Goal: Task Accomplishment & Management: Use online tool/utility

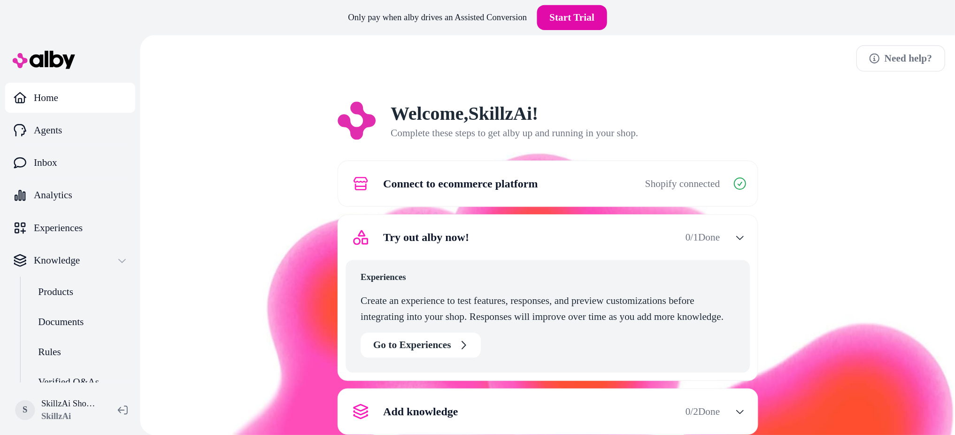
scroll to position [47, 0]
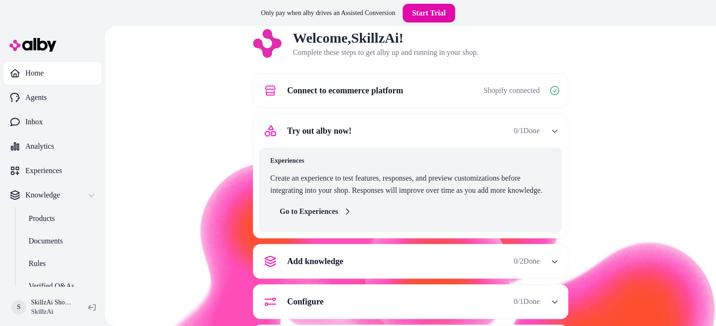
click at [328, 209] on link "Go to Experiences" at bounding box center [315, 211] width 90 height 19
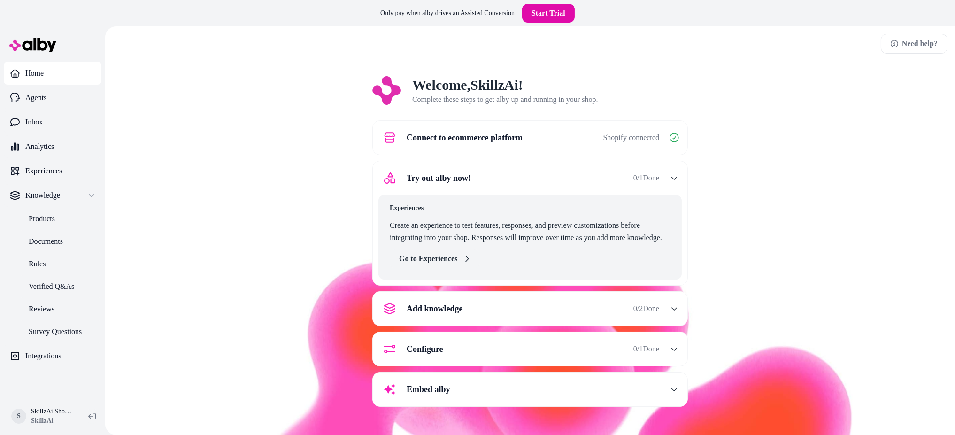
scroll to position [0, 0]
click at [425, 314] on span "Add knowledge" at bounding box center [434, 308] width 56 height 13
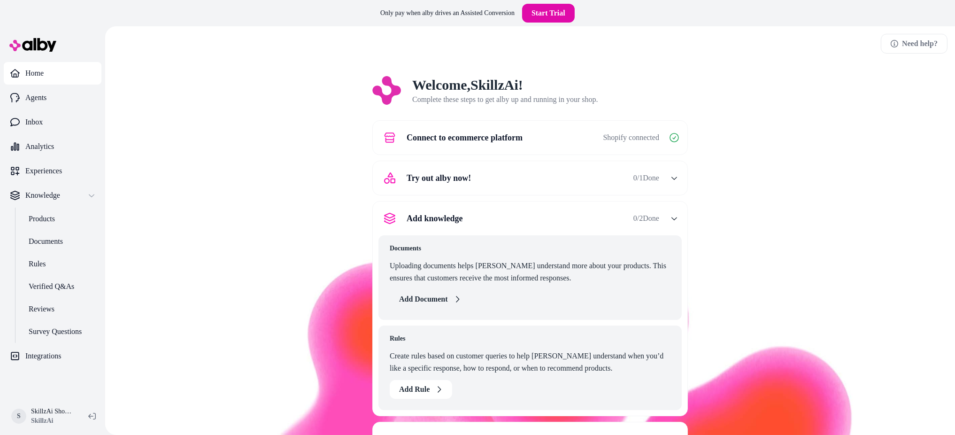
click at [429, 301] on button "Add Document" at bounding box center [430, 299] width 81 height 19
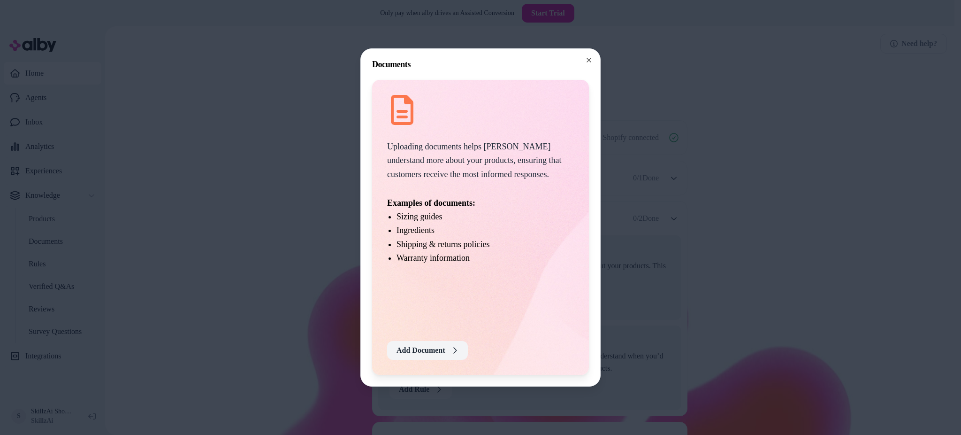
click at [424, 326] on button "Add Document" at bounding box center [427, 350] width 81 height 19
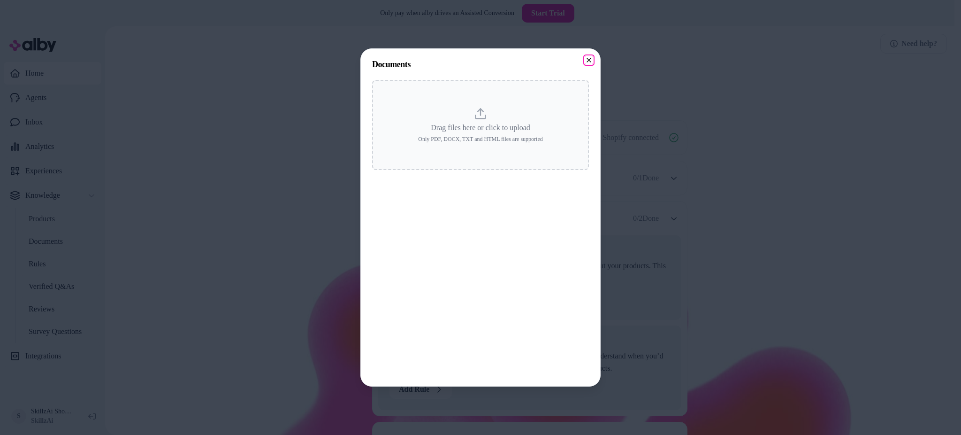
click at [589, 58] on icon "button" at bounding box center [589, 60] width 8 height 8
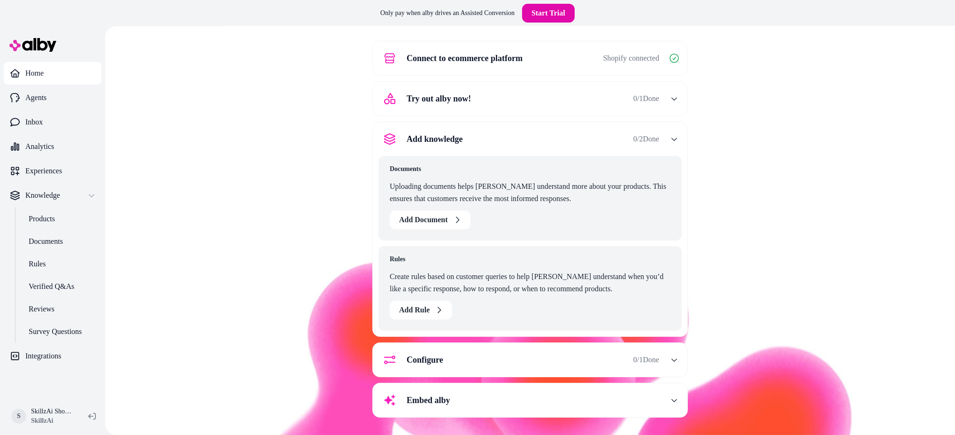
scroll to position [82, 0]
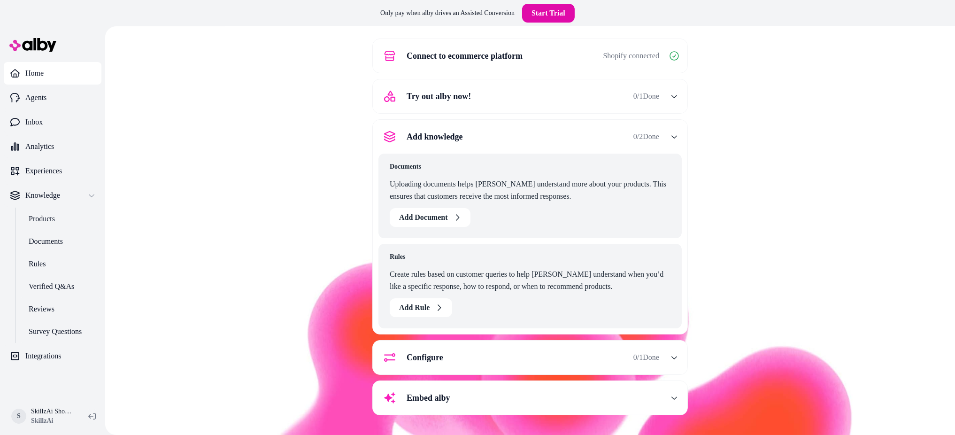
click at [430, 326] on span "Configure" at bounding box center [424, 357] width 37 height 13
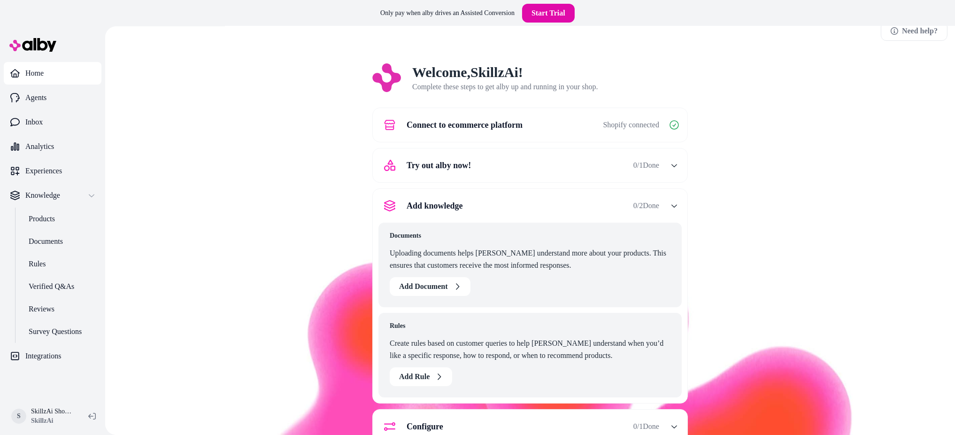
scroll to position [0, 0]
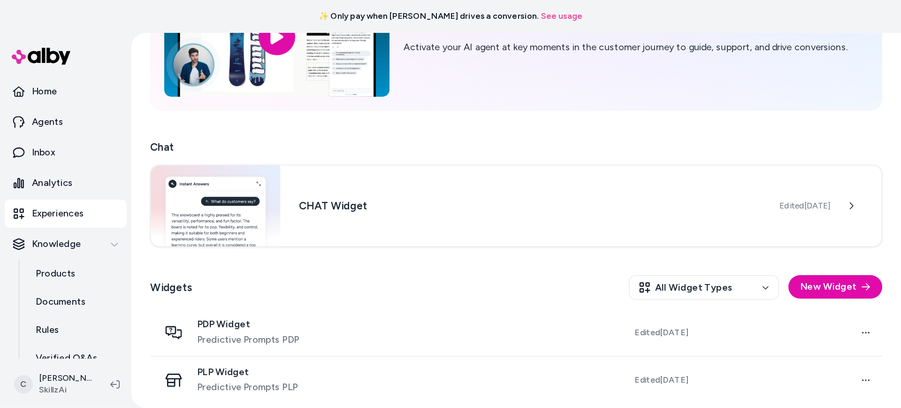
scroll to position [99, 0]
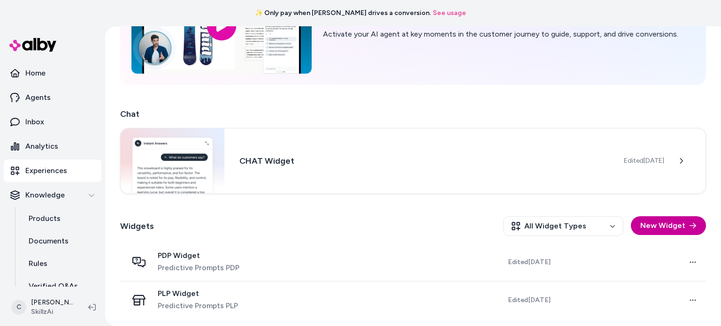
click at [658, 227] on button "New Widget" at bounding box center [668, 225] width 75 height 19
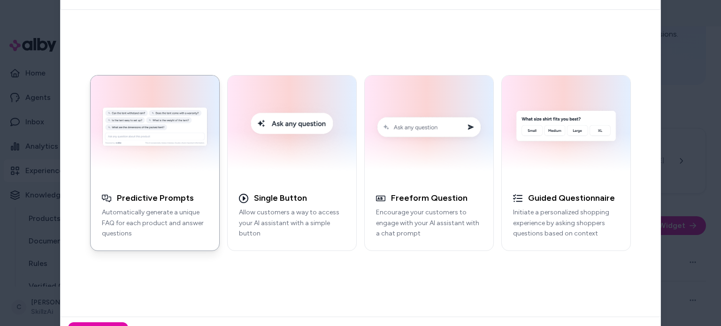
click at [138, 200] on h3 "Predictive Prompts" at bounding box center [155, 198] width 77 height 11
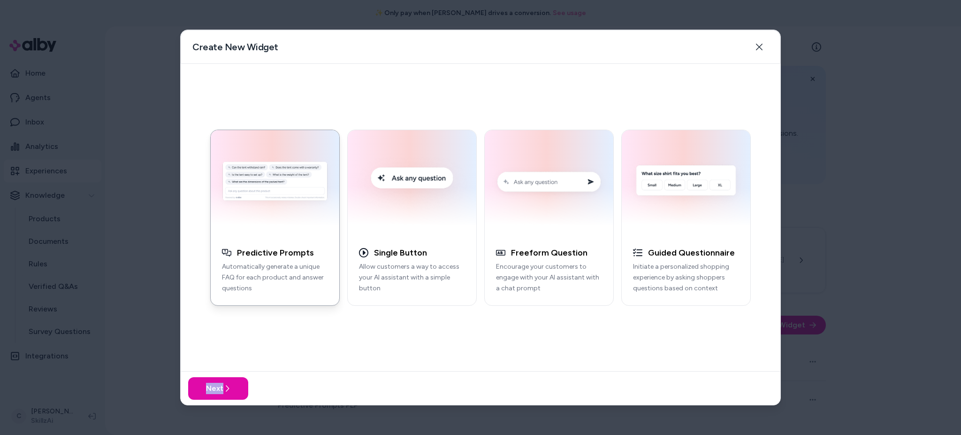
scroll to position [0, 0]
drag, startPoint x: 705, startPoint y: 0, endPoint x: 207, endPoint y: 385, distance: 629.7
click at [207, 326] on button "Next" at bounding box center [218, 388] width 60 height 23
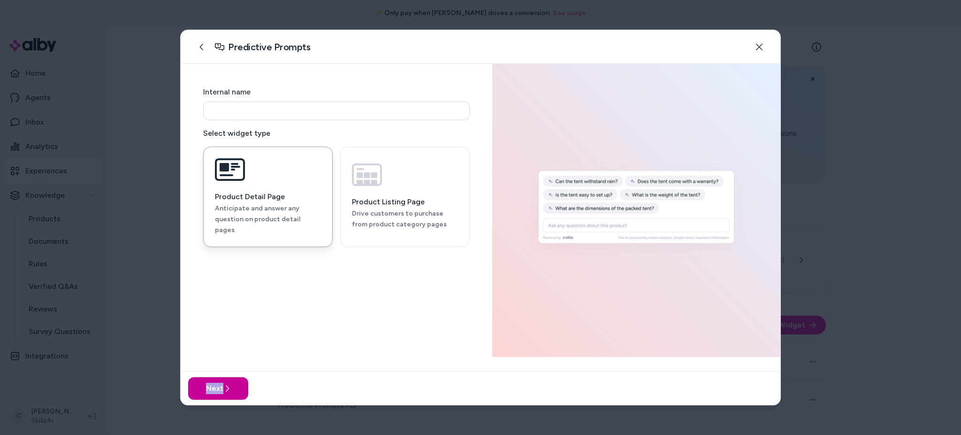
click at [207, 326] on button "Next" at bounding box center [218, 388] width 60 height 23
click at [375, 208] on p "Drive customers to purchase from product category pages" at bounding box center [405, 219] width 106 height 22
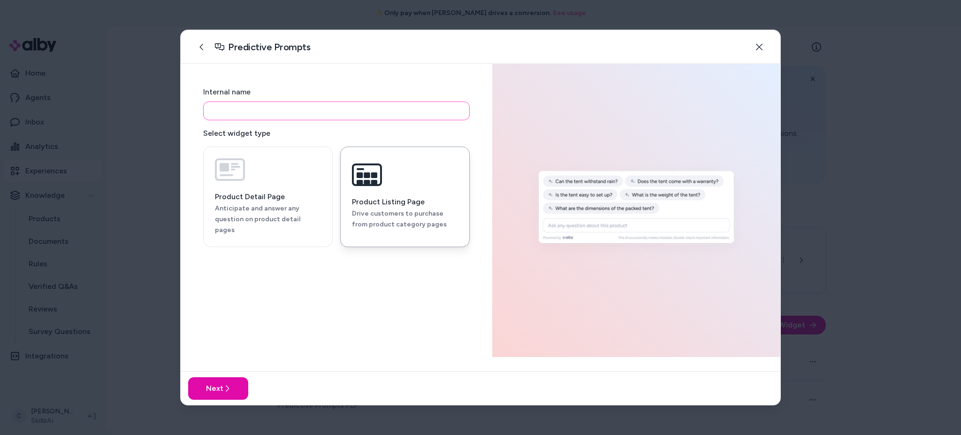
click at [235, 112] on input at bounding box center [336, 110] width 267 height 19
type input "**********"
click at [269, 214] on p "Anticipate and answer any question on product detail pages" at bounding box center [268, 219] width 106 height 32
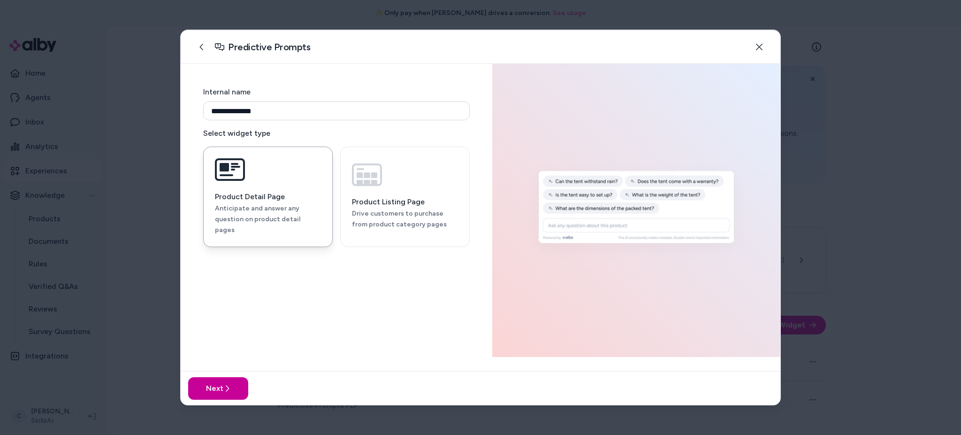
click at [204, 326] on button "Next" at bounding box center [218, 388] width 60 height 23
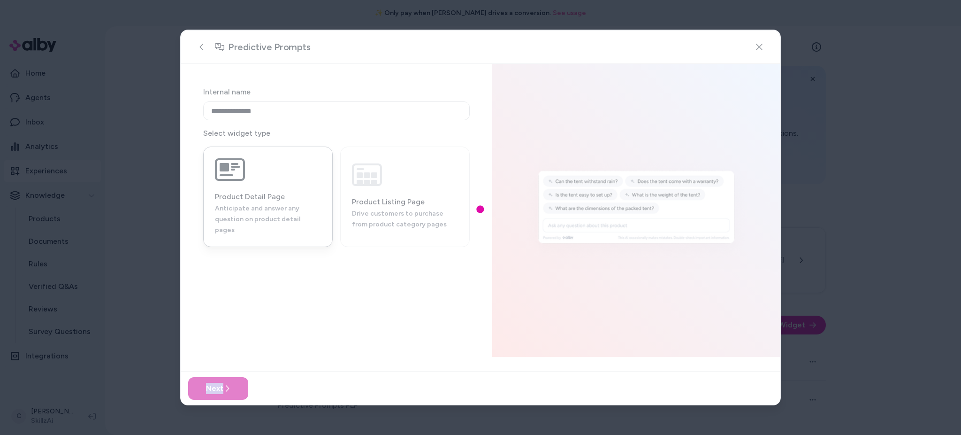
click at [204, 326] on div at bounding box center [481, 217] width 600 height 375
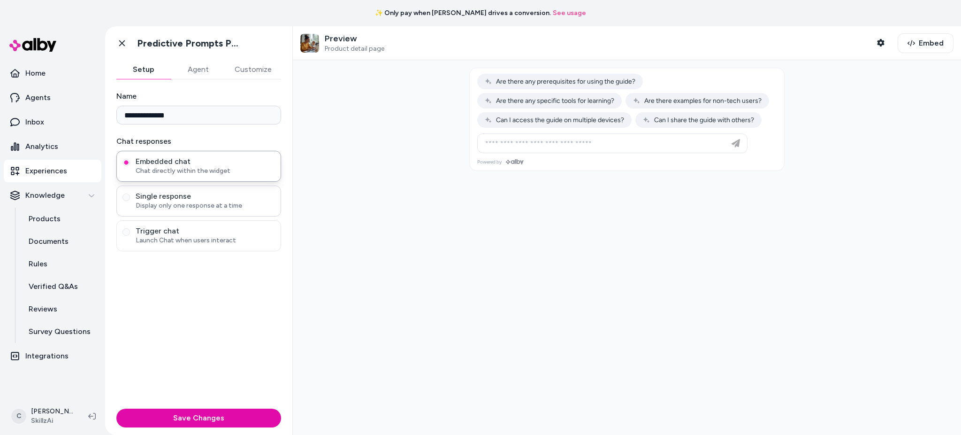
click at [162, 200] on span "Single response" at bounding box center [205, 196] width 139 height 9
click at [130, 200] on button "Single response Display only one response at a time" at bounding box center [127, 197] width 8 height 8
click at [174, 232] on span "Trigger chat" at bounding box center [205, 230] width 139 height 9
click at [130, 232] on button "Trigger chat Launch Chat when users interact" at bounding box center [127, 232] width 8 height 8
click at [164, 172] on span "Chat directly within the widget" at bounding box center [205, 170] width 139 height 9
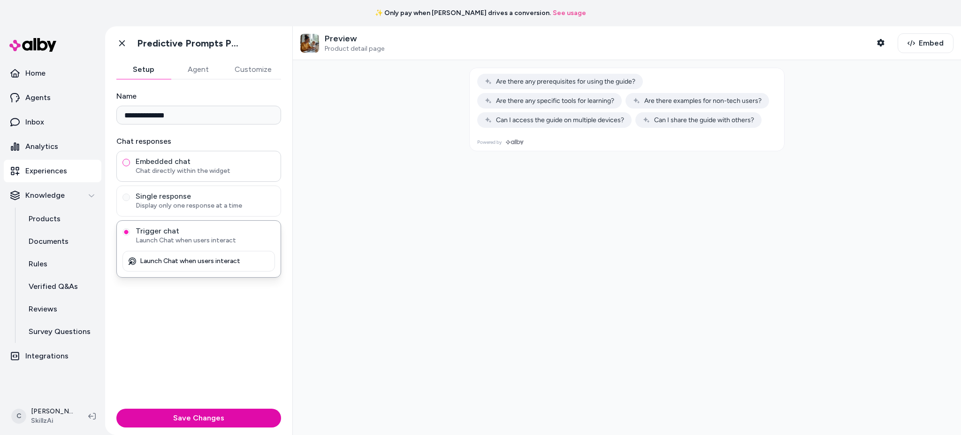
click at [130, 166] on button "Embedded chat Chat directly within the widget" at bounding box center [127, 163] width 8 height 8
click at [164, 172] on span "Chat directly within the widget" at bounding box center [205, 170] width 139 height 9
click at [130, 166] on button "Embedded chat Chat directly within the widget" at bounding box center [127, 163] width 8 height 8
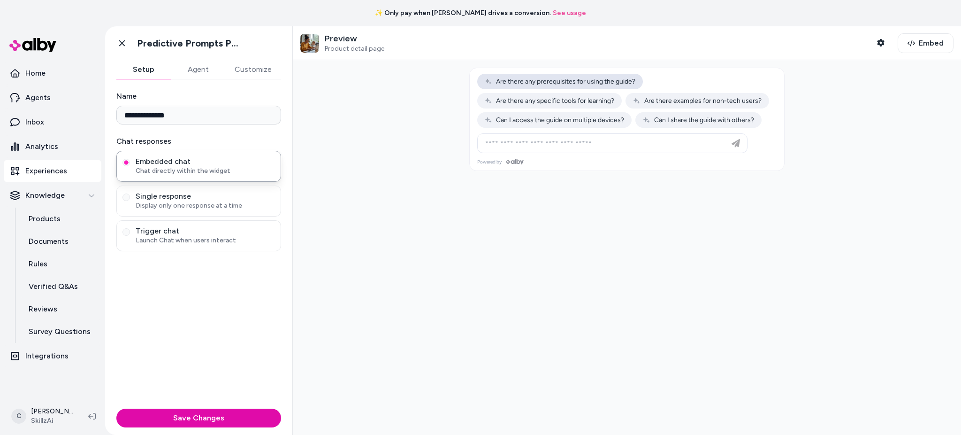
click at [556, 81] on span "Are there any prerequisites for using the guide?" at bounding box center [560, 81] width 151 height 8
type input "**********"
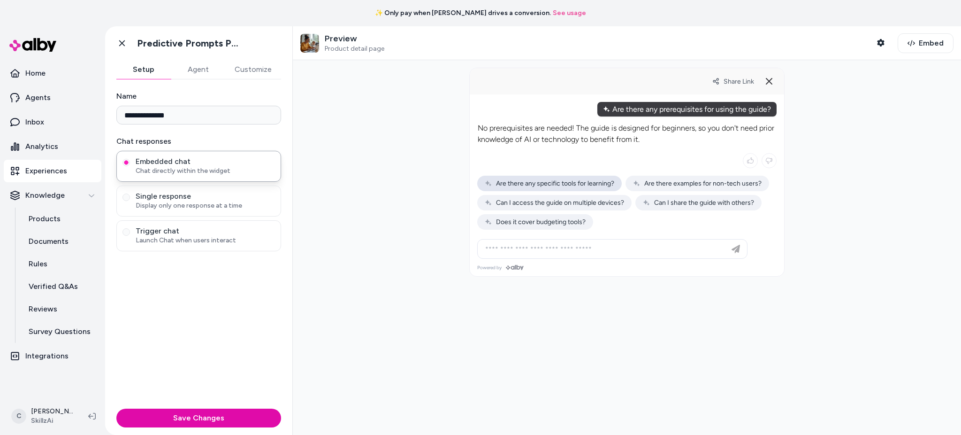
click at [541, 181] on span "Are there any specific tools for learning?" at bounding box center [550, 183] width 130 height 8
type input "**********"
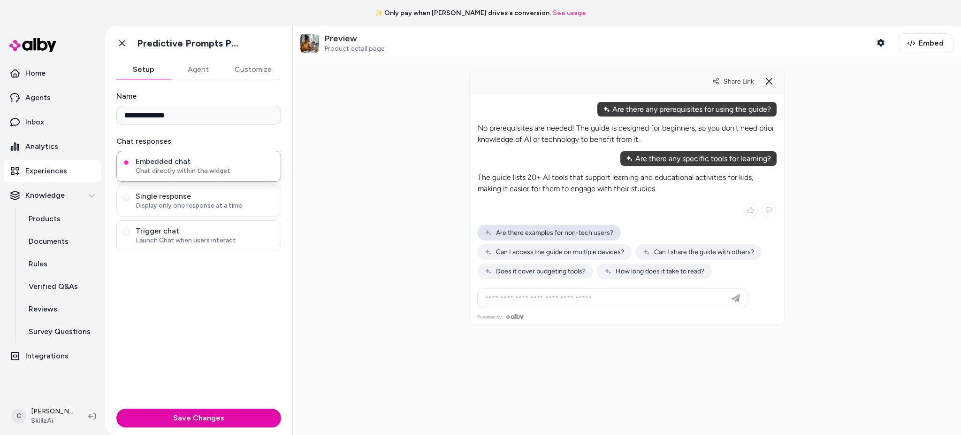
click at [526, 231] on span "Are there examples for non-tech users?" at bounding box center [549, 233] width 129 height 8
type input "**********"
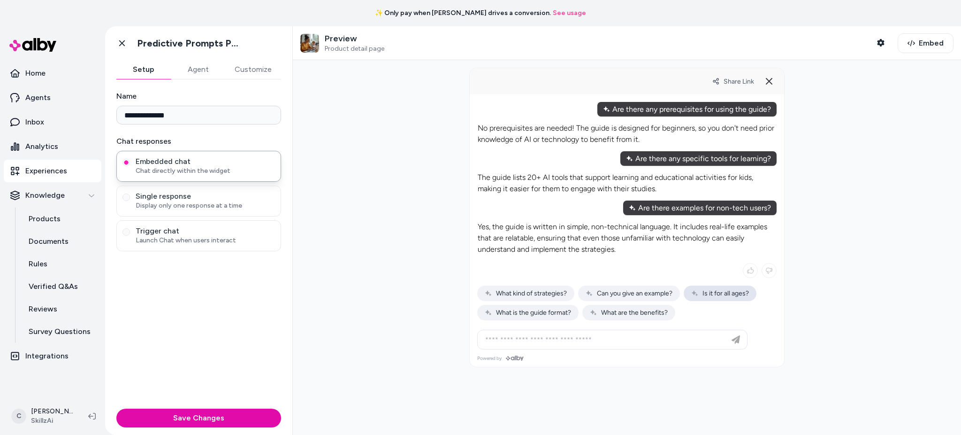
click at [721, 292] on span "Is it for all ages?" at bounding box center [720, 293] width 58 height 8
type input "**********"
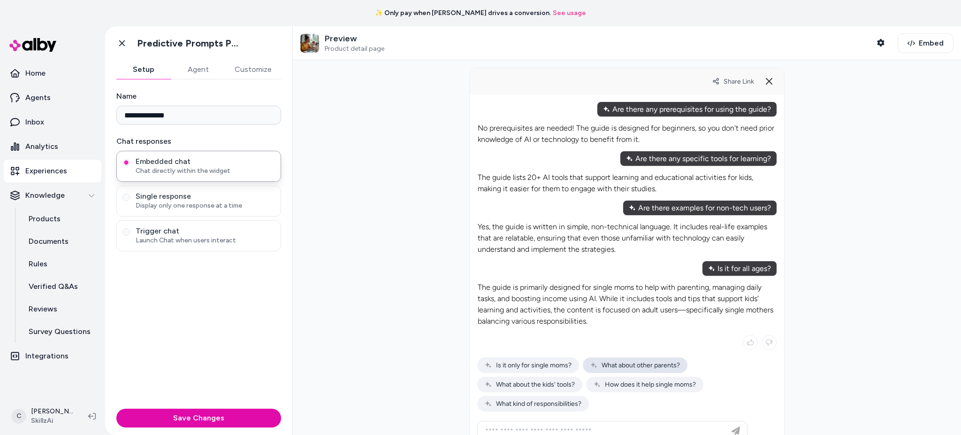
click at [599, 326] on span "What about other parents?" at bounding box center [635, 365] width 90 height 8
type input "**********"
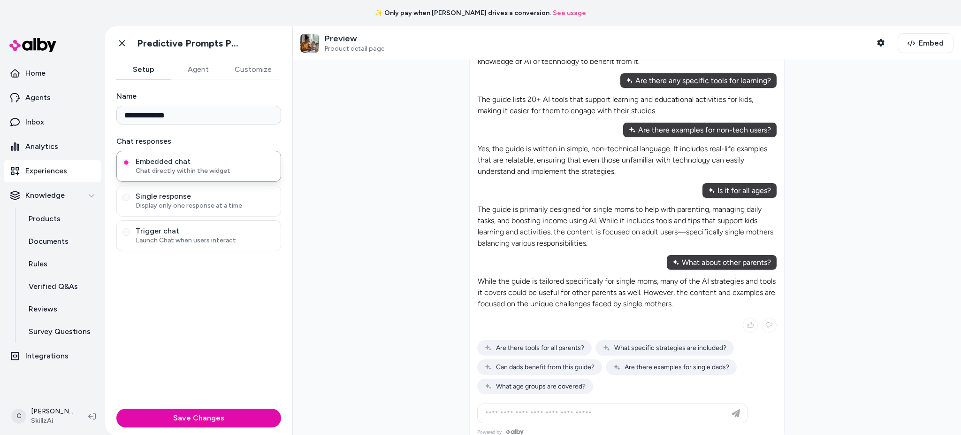
scroll to position [90, 0]
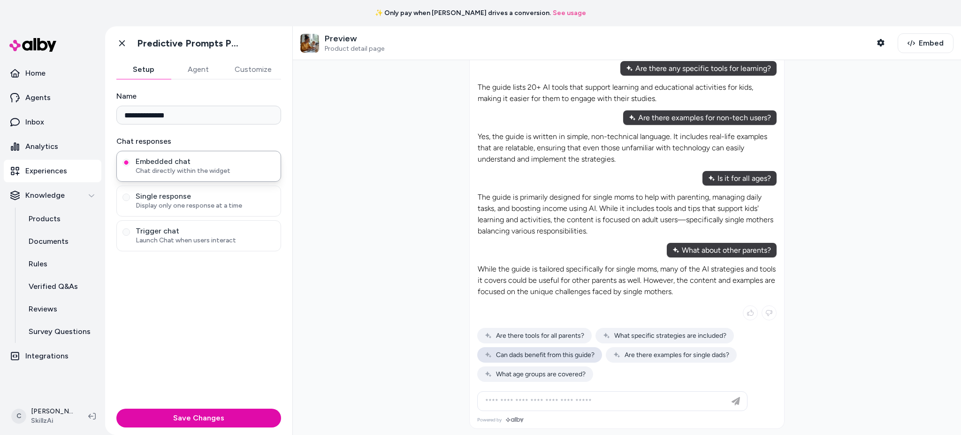
click at [547, 326] on span "Can dads benefit from this guide?" at bounding box center [540, 355] width 110 height 8
type input "**********"
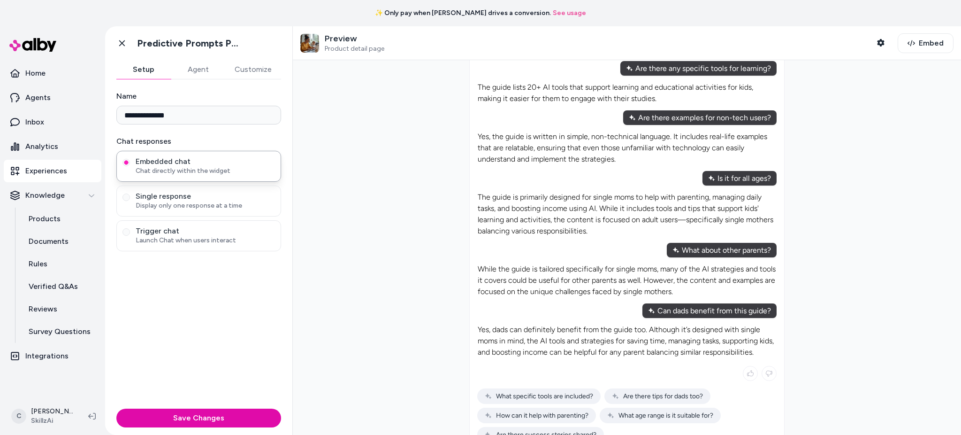
scroll to position [151, 0]
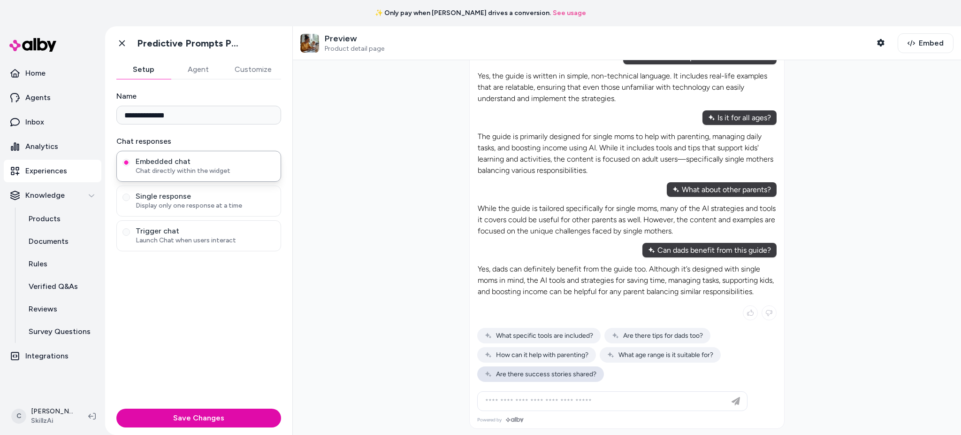
click at [548, 326] on span "Are there success stories shared?" at bounding box center [541, 374] width 112 height 8
type input "**********"
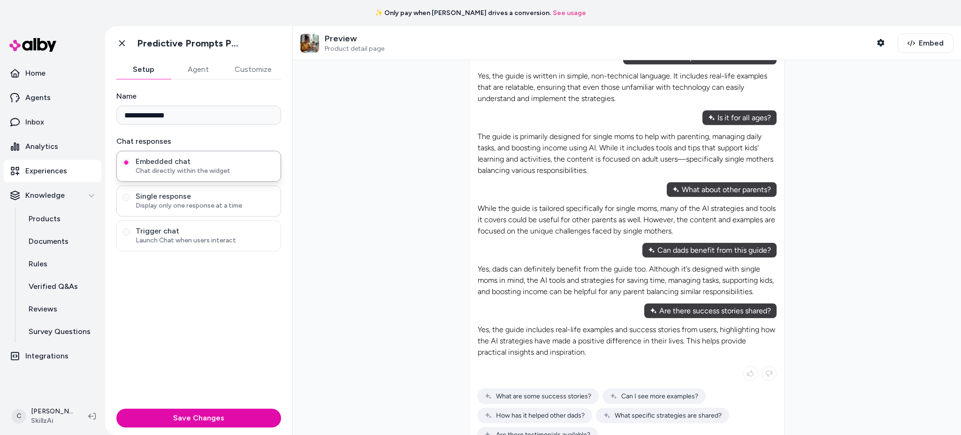
click at [184, 195] on span "Single response" at bounding box center [205, 196] width 139 height 9
click at [130, 195] on button "Single response Display only one response at a time" at bounding box center [127, 197] width 8 height 8
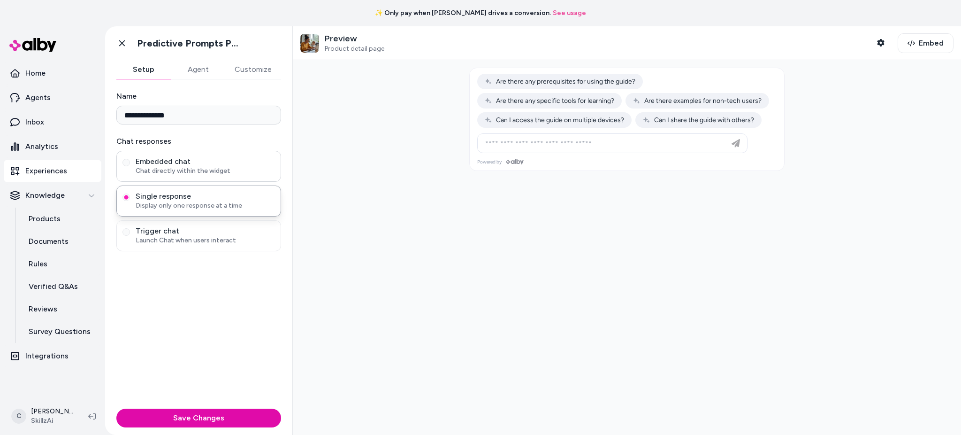
click at [193, 165] on span "Embedded chat" at bounding box center [205, 161] width 139 height 9
click at [130, 165] on button "Embedded chat Chat directly within the widget" at bounding box center [127, 163] width 8 height 8
click at [193, 164] on span "Embedded chat" at bounding box center [205, 161] width 139 height 9
click at [130, 164] on button "Embedded chat Chat directly within the widget" at bounding box center [127, 163] width 8 height 8
click at [175, 326] on button "Save Changes" at bounding box center [198, 417] width 165 height 19
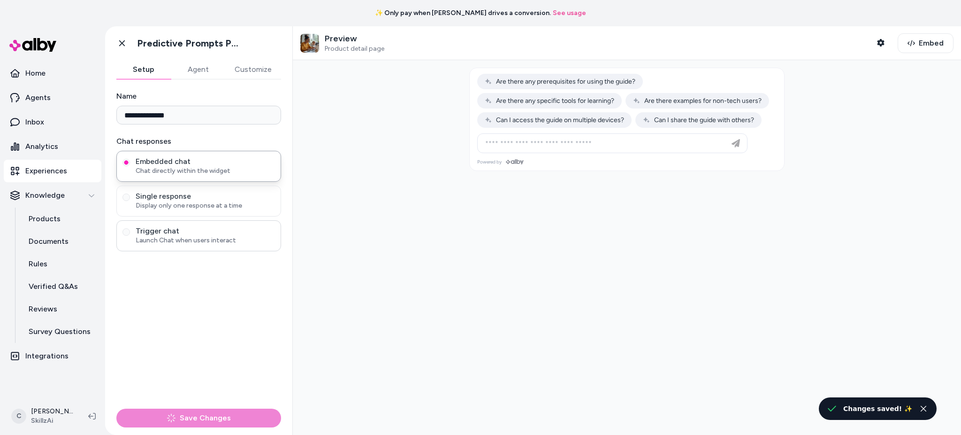
click at [179, 235] on span "Trigger chat" at bounding box center [205, 230] width 139 height 9
click at [130, 235] on button "Trigger chat Launch Chat when users interact" at bounding box center [127, 232] width 8 height 8
click at [178, 235] on span "Trigger chat" at bounding box center [205, 230] width 139 height 9
click at [130, 235] on button "Trigger chat Launch Chat when users interact" at bounding box center [127, 232] width 8 height 8
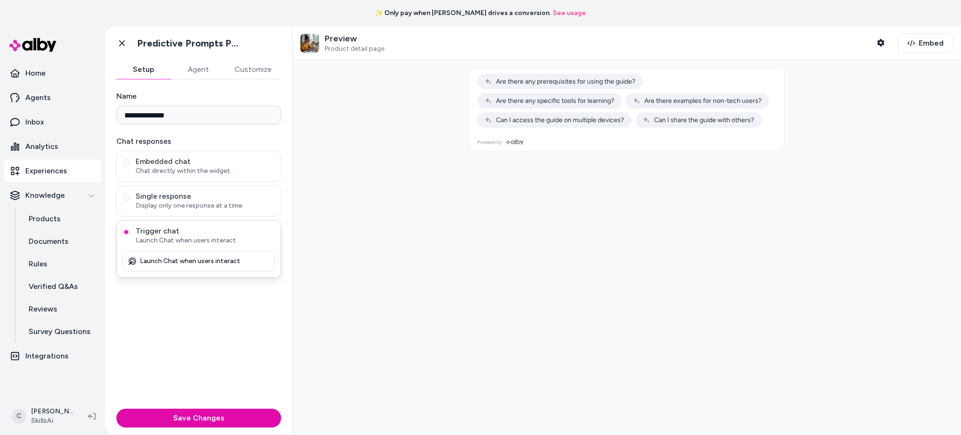
click at [183, 263] on p "Launch Chat when users interact" at bounding box center [190, 261] width 100 height 8
click at [38, 95] on p "Agents" at bounding box center [37, 97] width 25 height 11
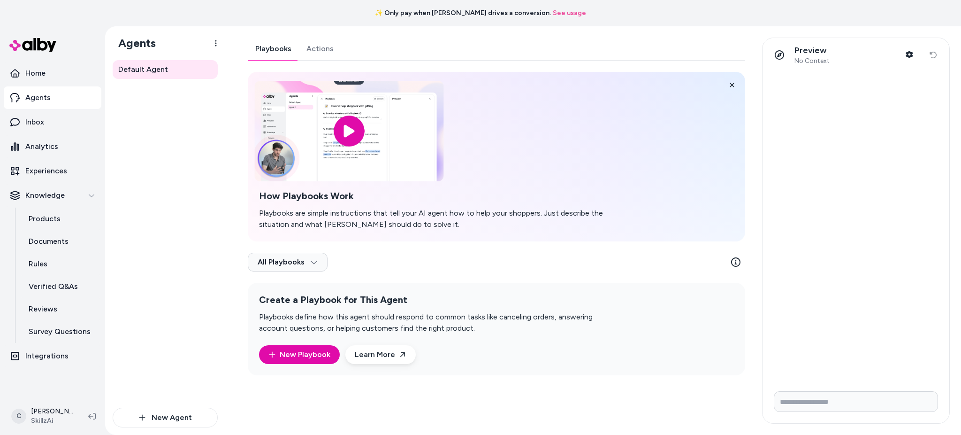
click at [343, 131] on input "image" at bounding box center [348, 131] width 189 height 100
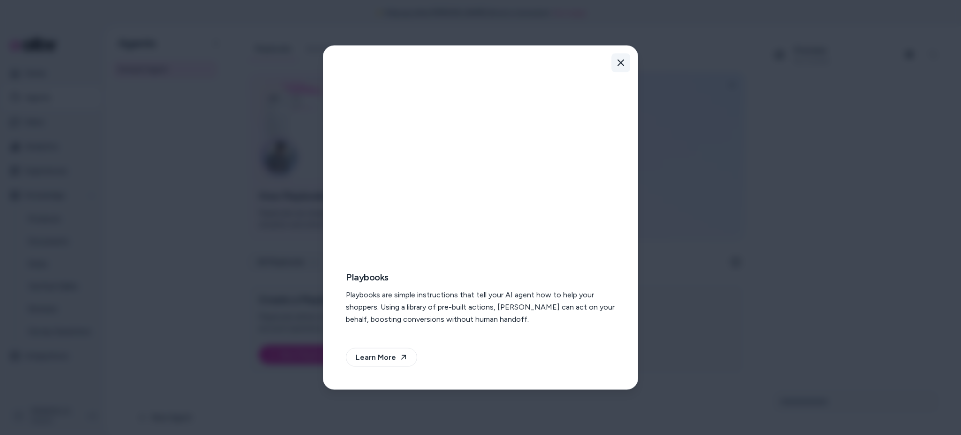
click at [625, 62] on button "Close" at bounding box center [621, 63] width 19 height 19
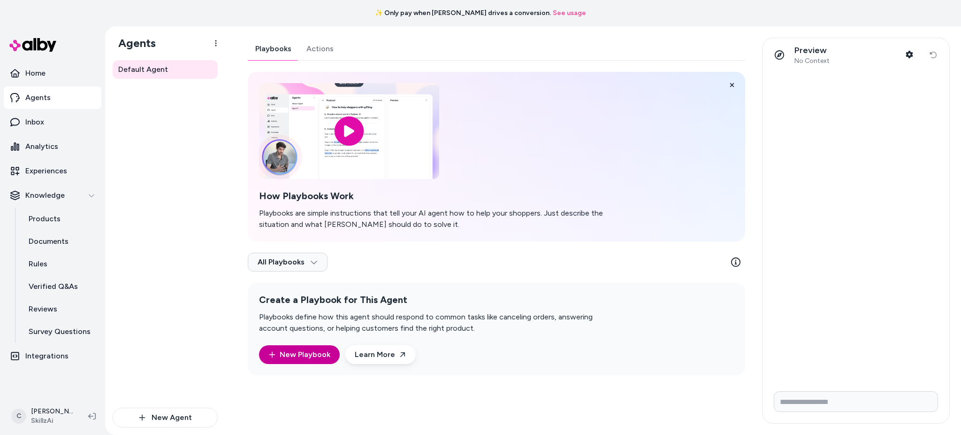
click at [297, 326] on link "New Playbook" at bounding box center [299, 354] width 62 height 11
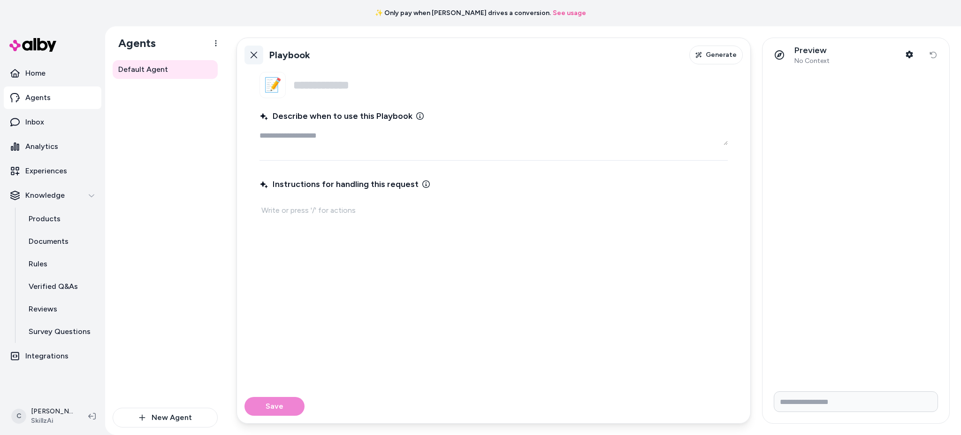
click at [255, 51] on icon at bounding box center [254, 55] width 8 height 8
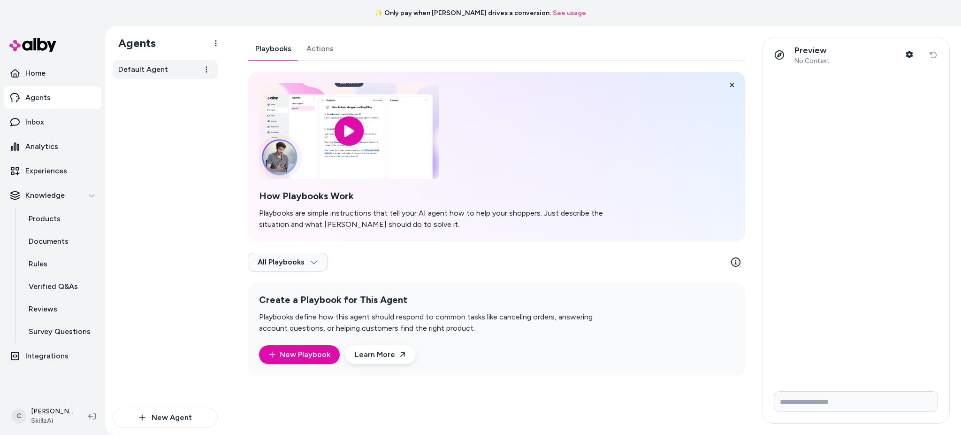
click at [143, 70] on span "Default Agent" at bounding box center [143, 69] width 50 height 11
click at [46, 147] on p "Analytics" at bounding box center [41, 146] width 33 height 11
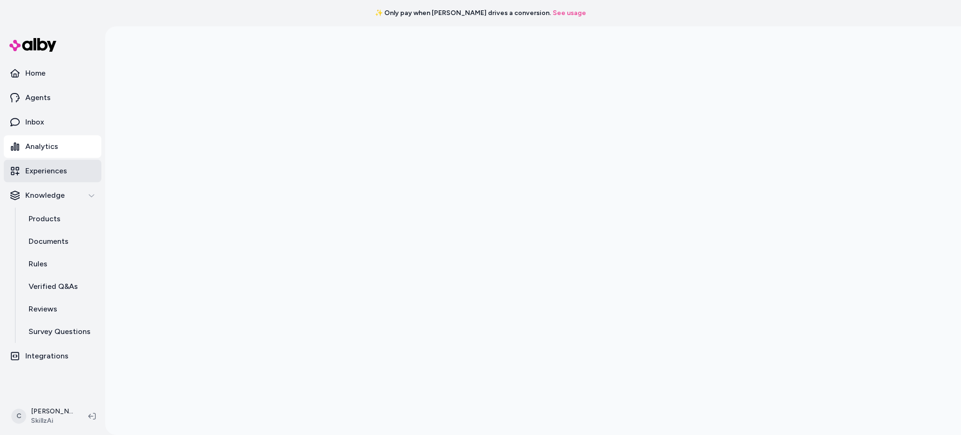
click at [42, 171] on p "Experiences" at bounding box center [46, 170] width 42 height 11
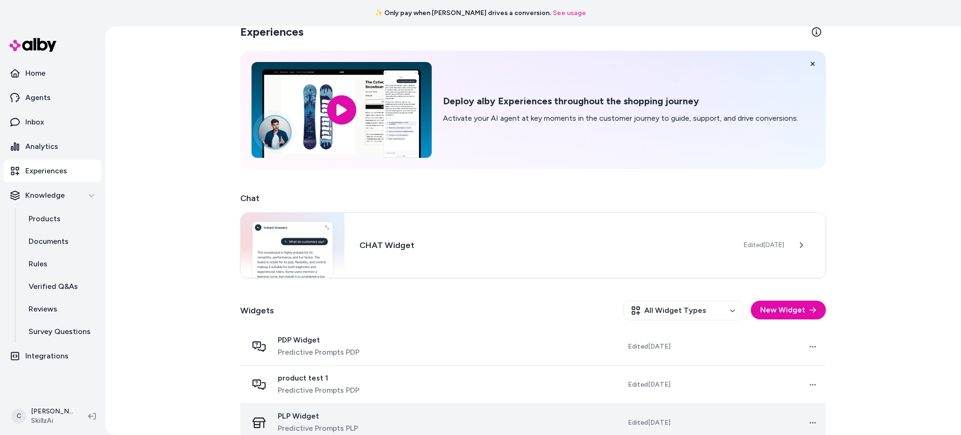
scroll to position [28, 0]
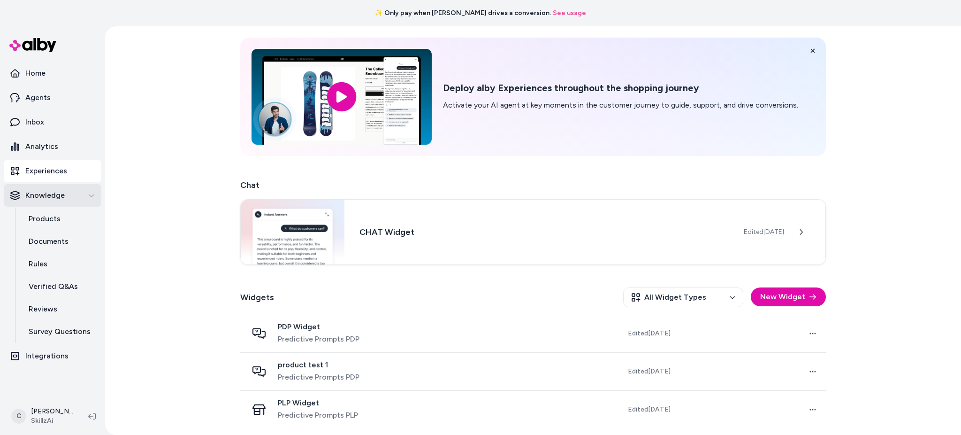
click at [50, 192] on p "Knowledge" at bounding box center [44, 195] width 39 height 11
click at [40, 215] on p "Products" at bounding box center [45, 218] width 32 height 11
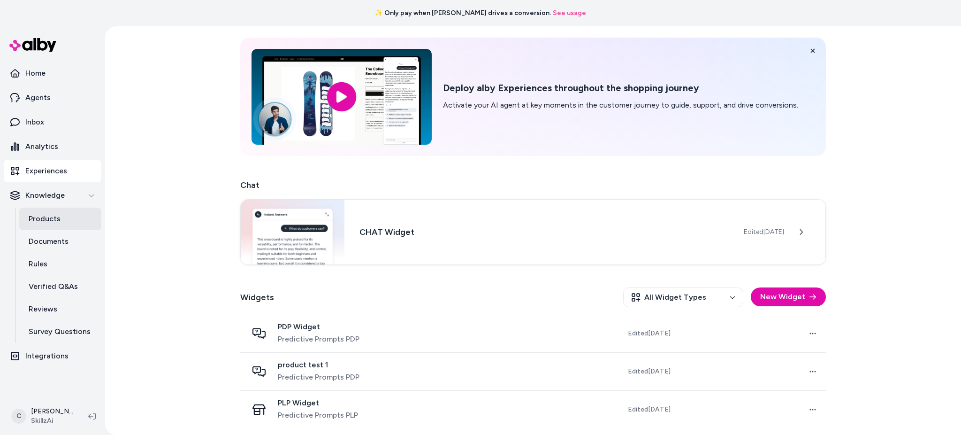
click at [40, 215] on p "Products" at bounding box center [45, 218] width 32 height 11
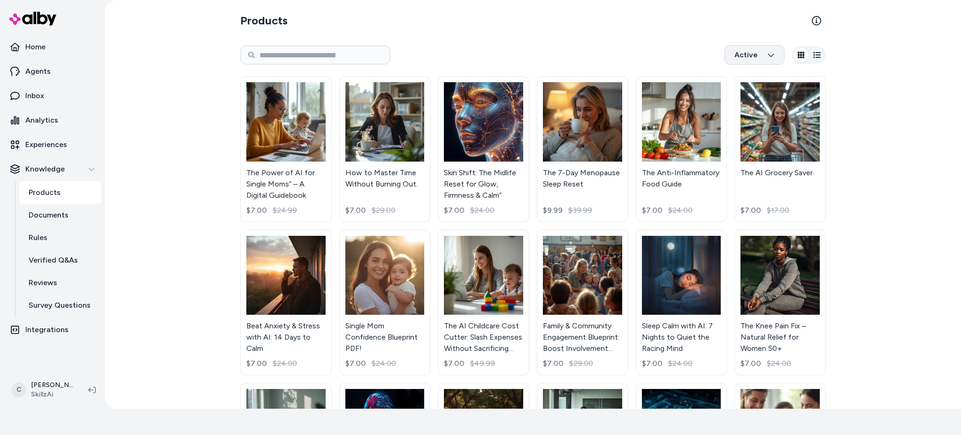
click at [721, 50] on html "✨ Only pay when alby drives a conversion. See usage Home Agents Inbox Analytics…" at bounding box center [480, 191] width 961 height 435
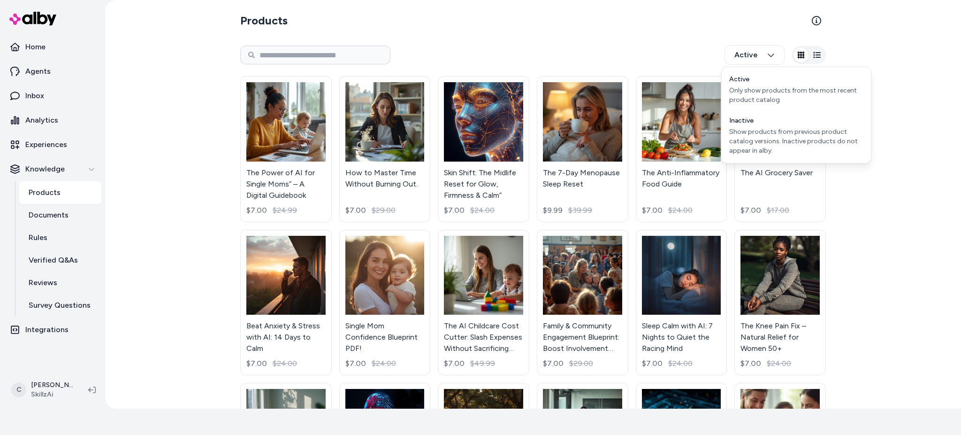
click at [573, 44] on html "✨ Only pay when alby drives a conversion. See usage Home Agents Inbox Analytics…" at bounding box center [480, 191] width 961 height 435
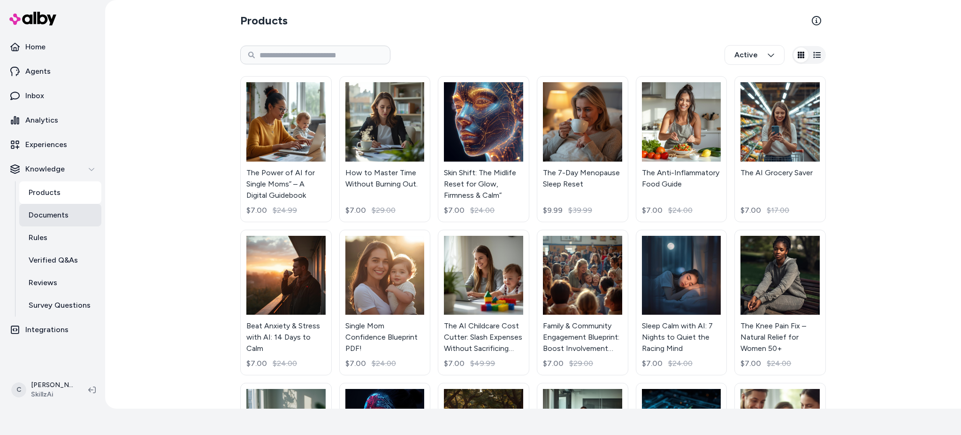
click at [29, 215] on p "Documents" at bounding box center [49, 214] width 40 height 11
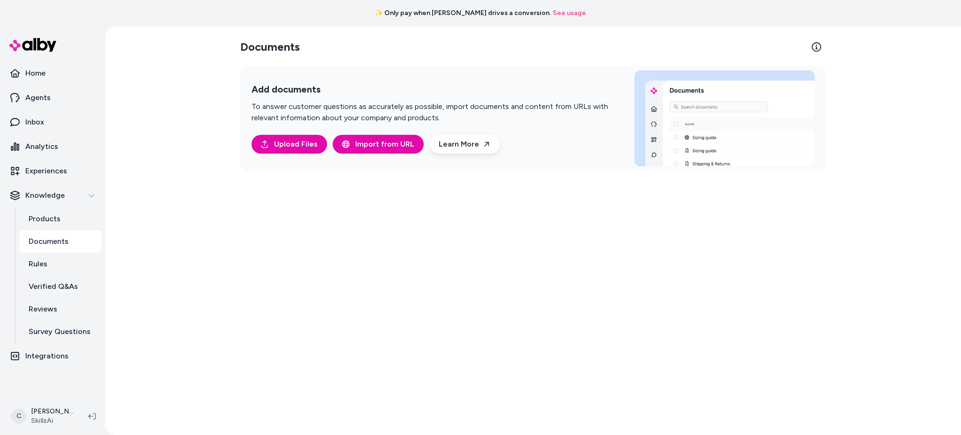
click at [49, 236] on p "Documents" at bounding box center [49, 241] width 40 height 11
click at [39, 262] on p "Rules" at bounding box center [38, 263] width 19 height 11
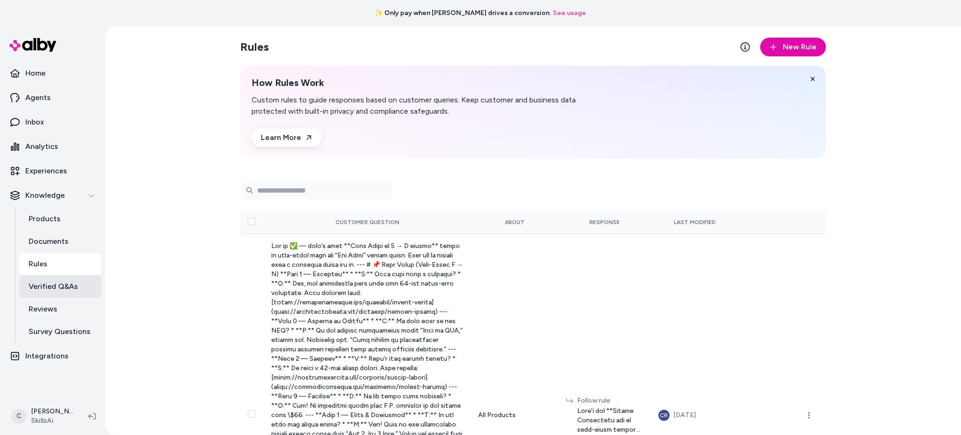
click at [36, 283] on p "Verified Q&As" at bounding box center [53, 286] width 49 height 11
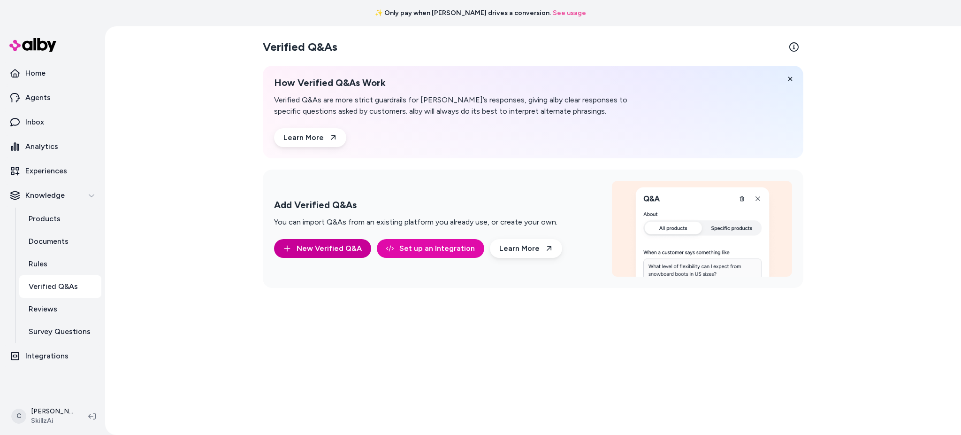
click at [323, 246] on button "New Verified Q&A" at bounding box center [322, 248] width 97 height 19
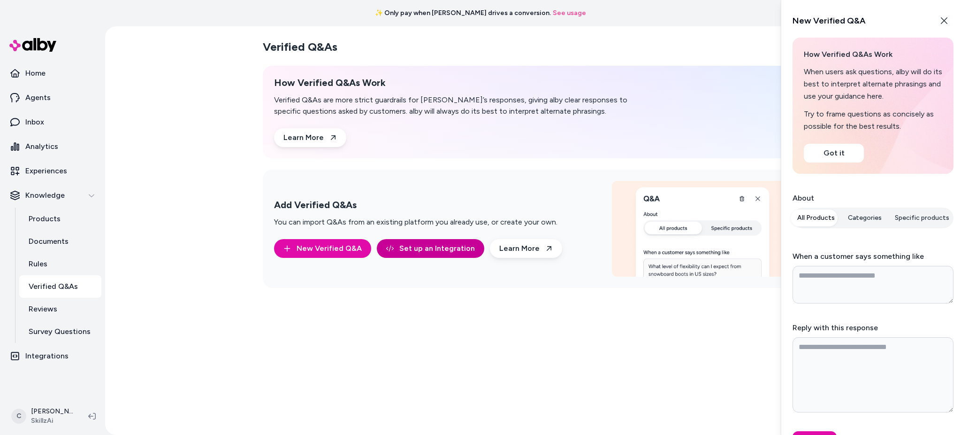
click at [407, 249] on link "Set up an Integration" at bounding box center [430, 248] width 107 height 19
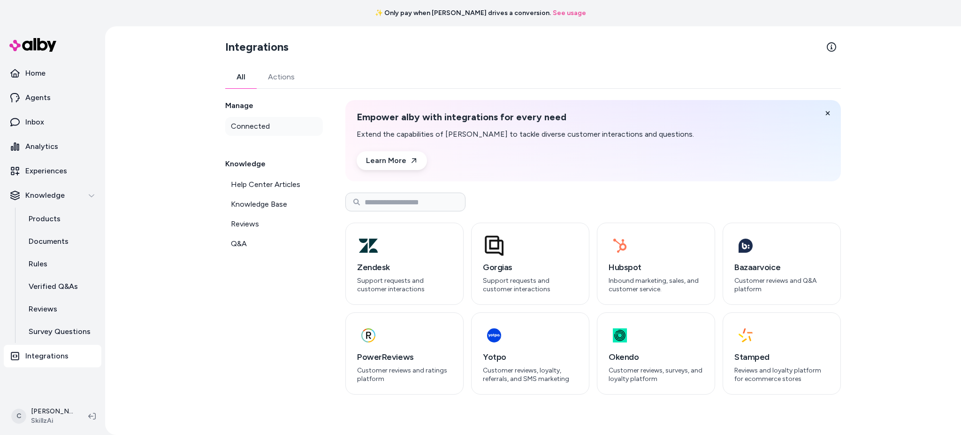
click at [245, 121] on span "Connected" at bounding box center [250, 126] width 39 height 11
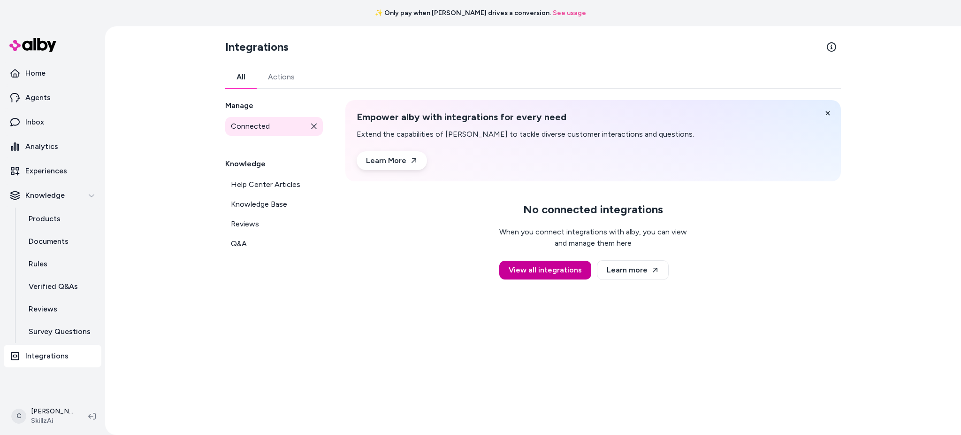
click at [544, 268] on link "View all integrations" at bounding box center [545, 270] width 92 height 19
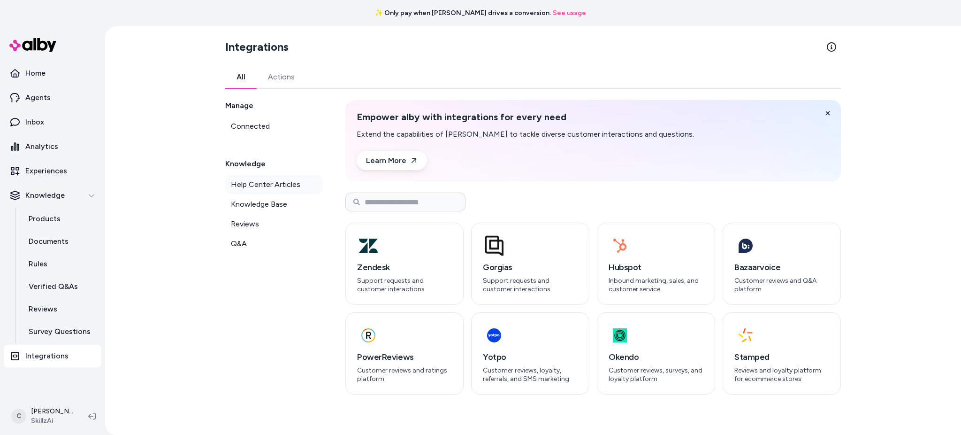
click at [262, 182] on span "Help Center Articles" at bounding box center [265, 184] width 69 height 11
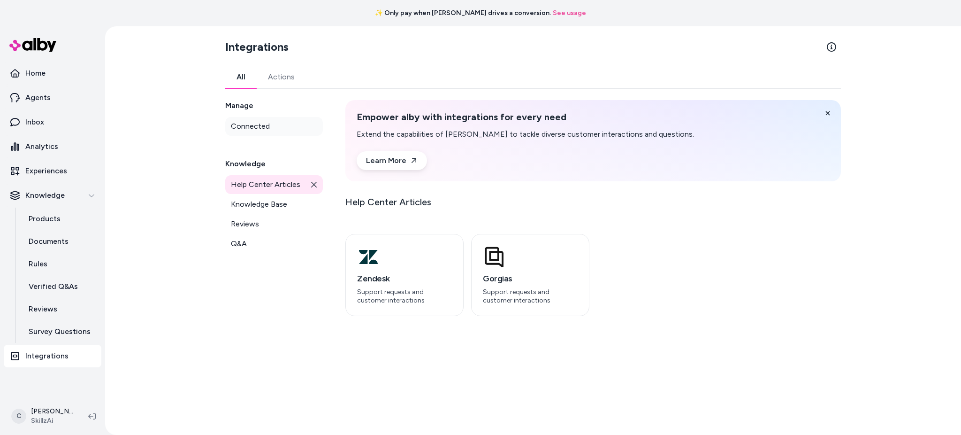
click at [249, 123] on span "Connected" at bounding box center [250, 126] width 39 height 11
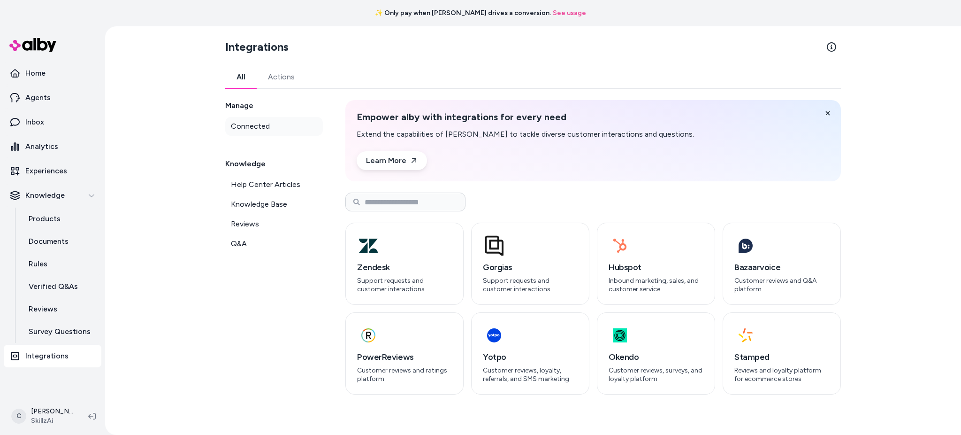
click at [249, 123] on span "Connected" at bounding box center [250, 126] width 39 height 11
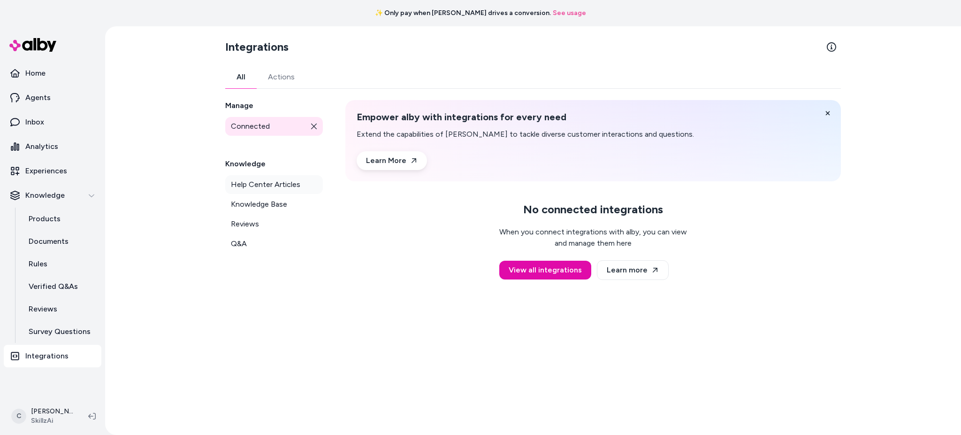
click at [263, 184] on span "Help Center Articles" at bounding box center [265, 184] width 69 height 11
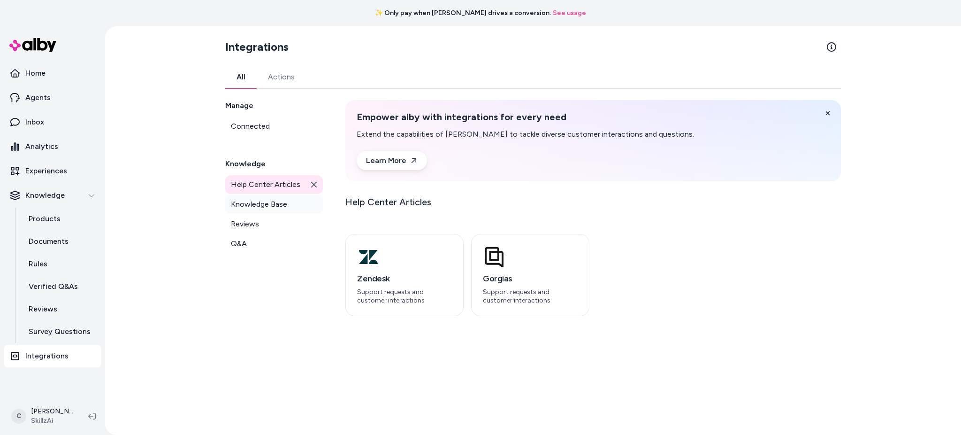
click at [256, 195] on link "Knowledge Base" at bounding box center [274, 204] width 98 height 19
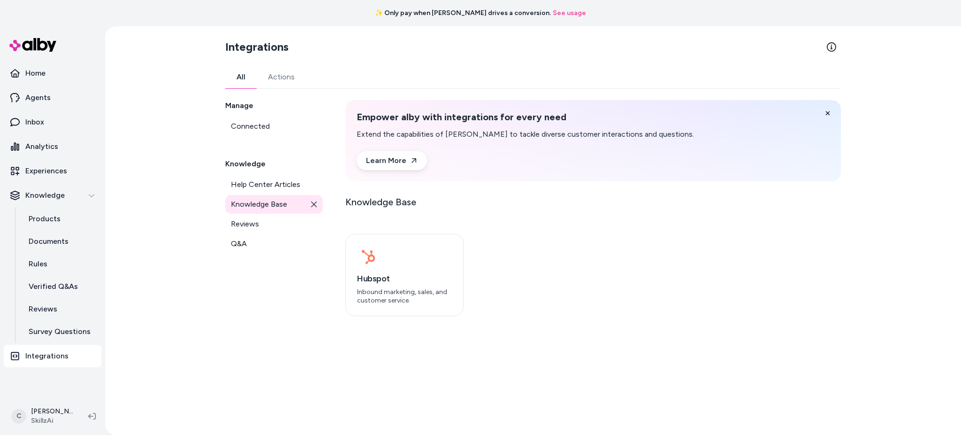
click at [249, 204] on span "Knowledge Base" at bounding box center [259, 204] width 56 height 11
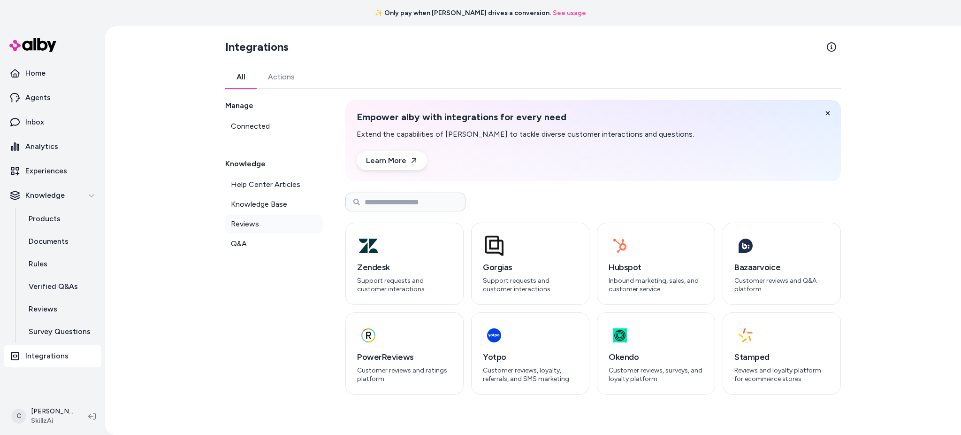
click at [239, 223] on span "Reviews" at bounding box center [245, 223] width 28 height 11
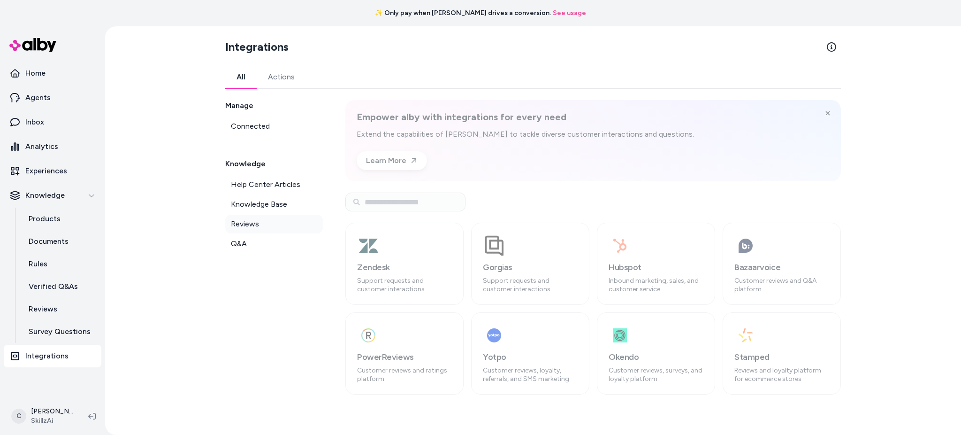
click at [239, 223] on span "Reviews" at bounding box center [245, 223] width 28 height 11
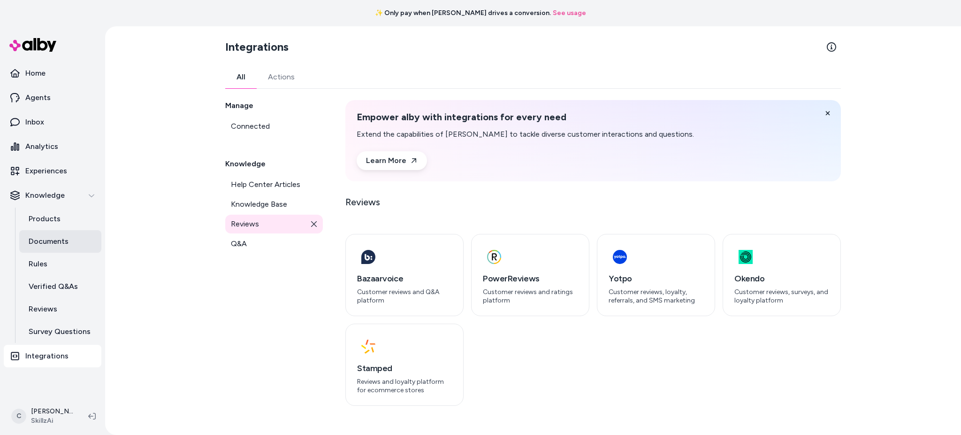
click at [63, 241] on p "Documents" at bounding box center [49, 241] width 40 height 11
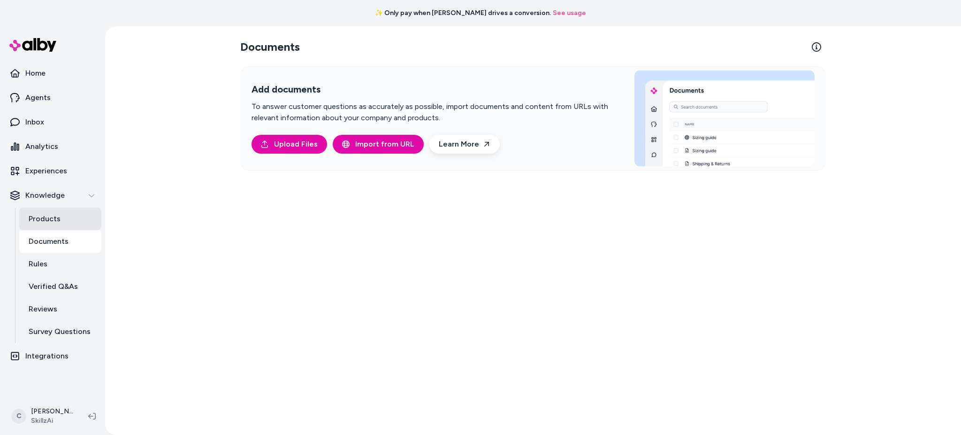
click at [51, 215] on p "Products" at bounding box center [45, 218] width 32 height 11
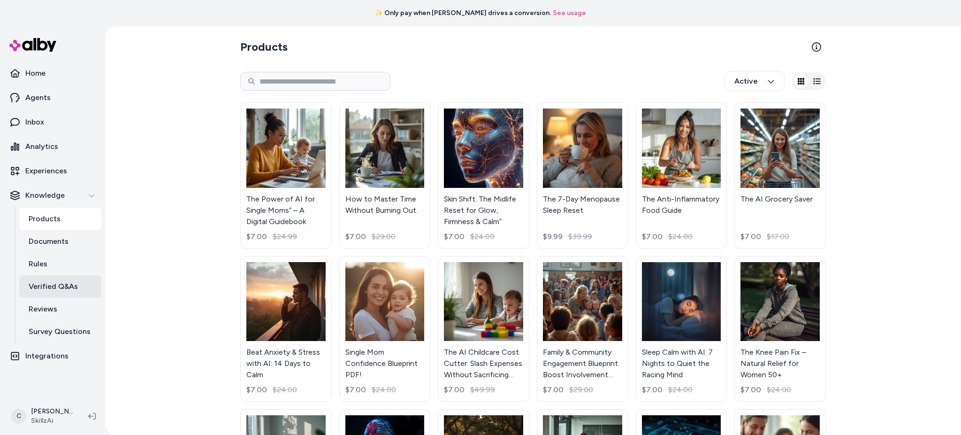
click at [35, 288] on p "Verified Q&As" at bounding box center [53, 286] width 49 height 11
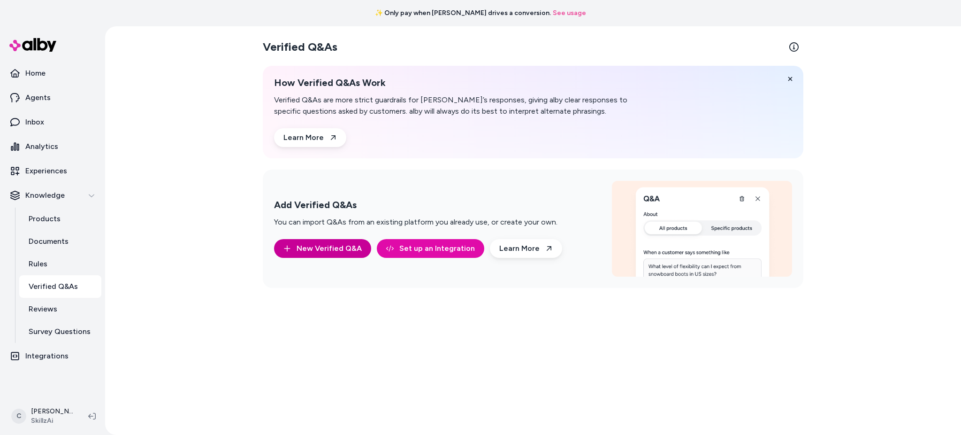
click at [315, 246] on button "New Verified Q&A" at bounding box center [322, 248] width 97 height 19
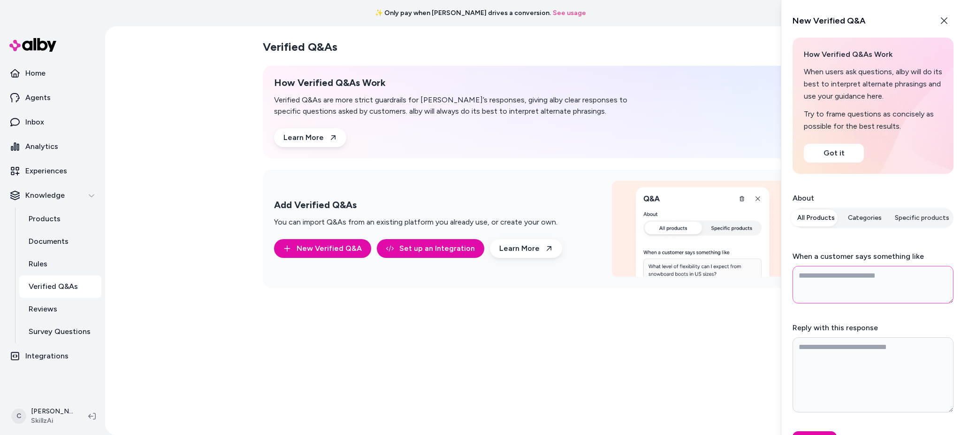
click at [721, 280] on textarea "When a customer says something like" at bounding box center [873, 285] width 161 height 38
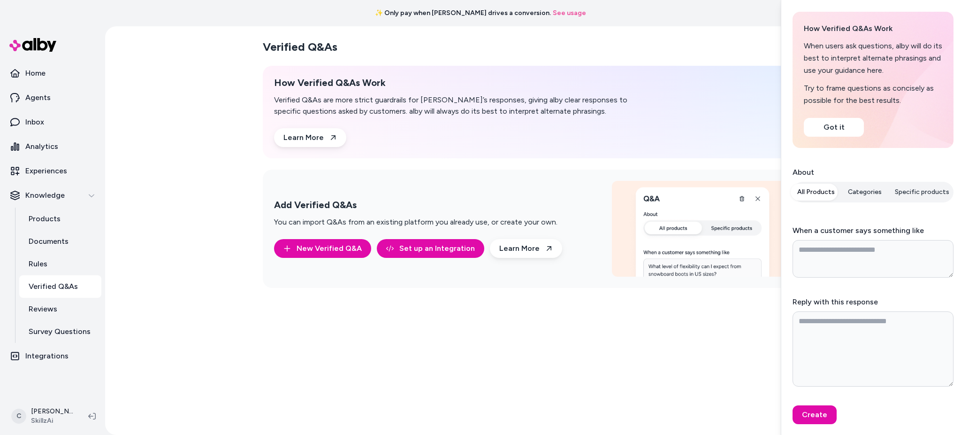
click at [721, 192] on button "Categories" at bounding box center [865, 192] width 45 height 17
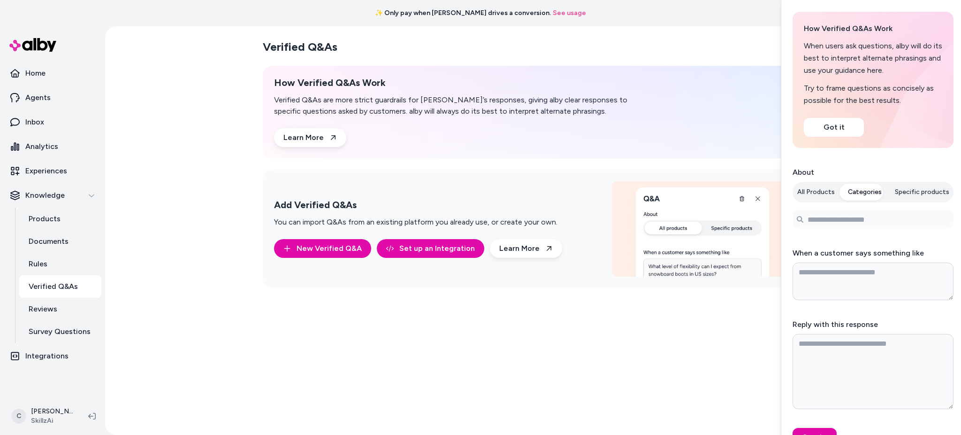
click at [721, 192] on button "Categories" at bounding box center [865, 192] width 45 height 17
click at [721, 129] on button "Got it" at bounding box center [834, 127] width 60 height 19
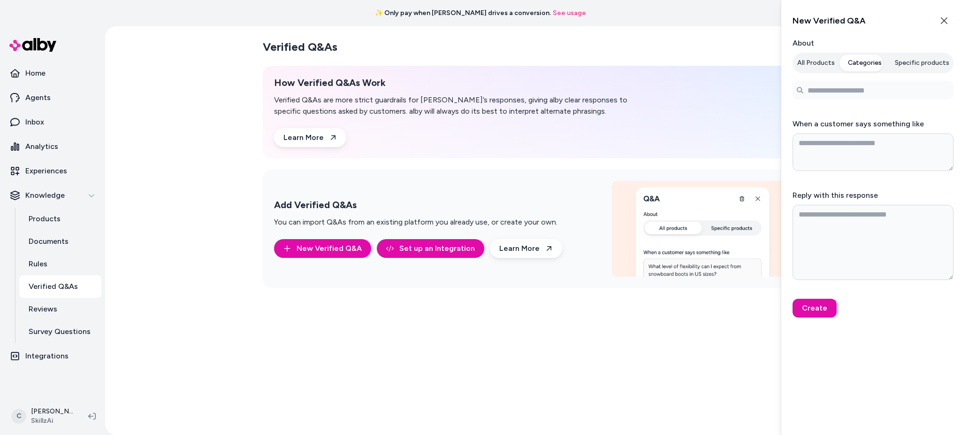
scroll to position [0, 0]
click at [721, 129] on div "When a customer says something like" at bounding box center [873, 144] width 161 height 53
type textarea "*"
click at [41, 309] on p "Reviews" at bounding box center [43, 308] width 29 height 11
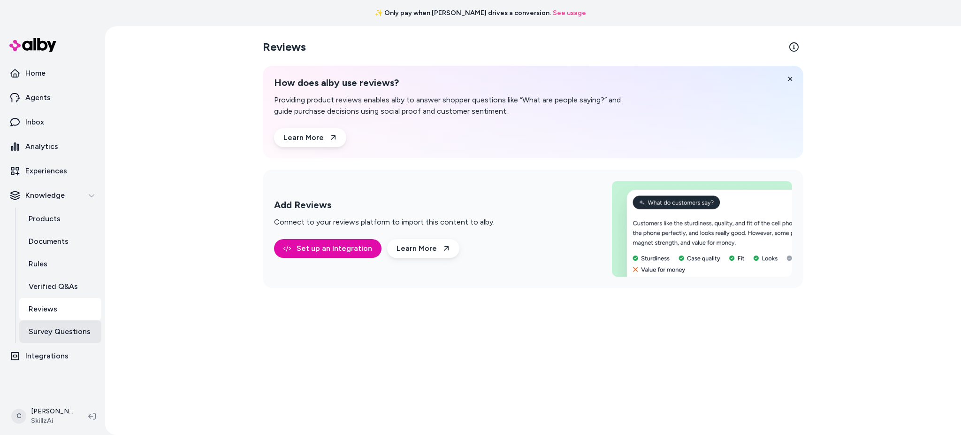
click at [56, 326] on p "Survey Questions" at bounding box center [60, 331] width 62 height 11
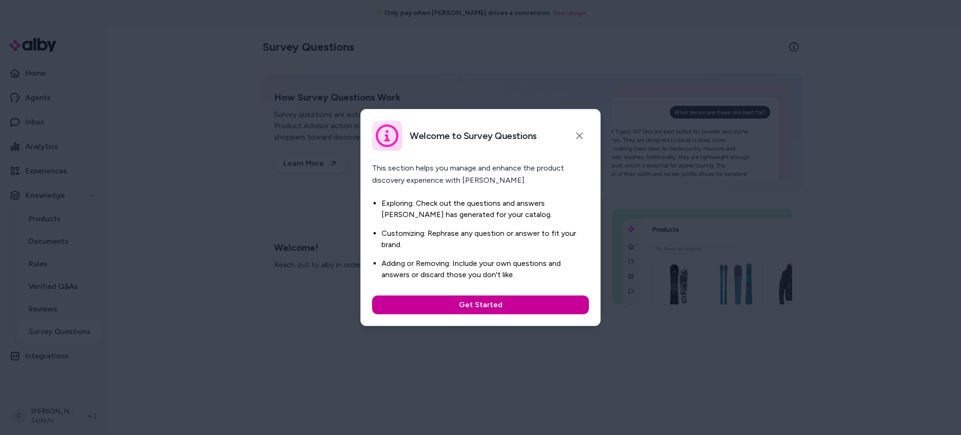
click at [472, 299] on button "Get Started" at bounding box center [480, 304] width 217 height 19
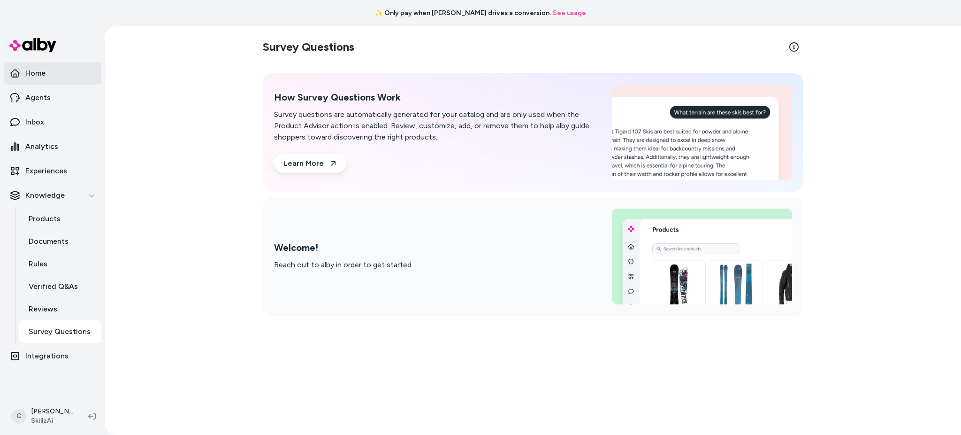
click at [39, 66] on link "Home" at bounding box center [53, 73] width 98 height 23
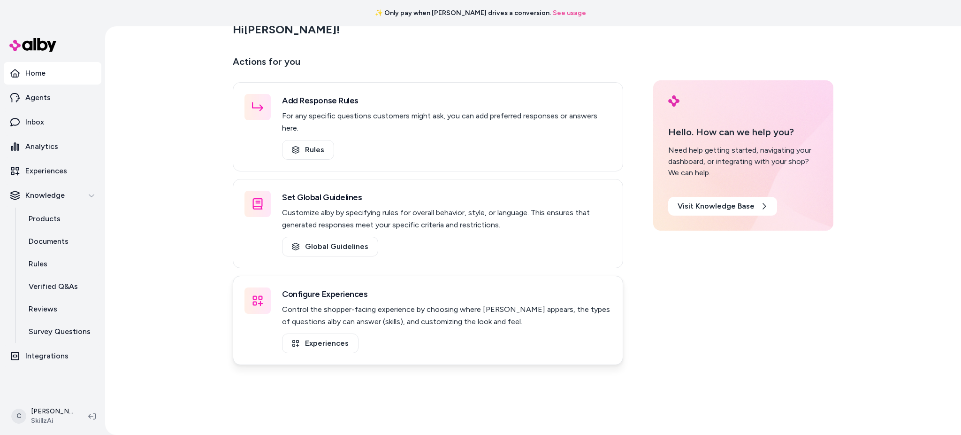
scroll to position [26, 0]
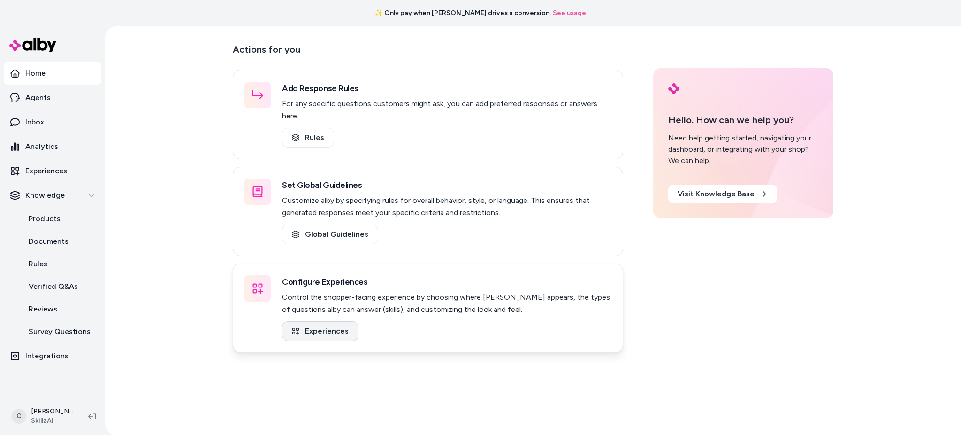
click at [335, 321] on link "Experiences" at bounding box center [320, 331] width 77 height 20
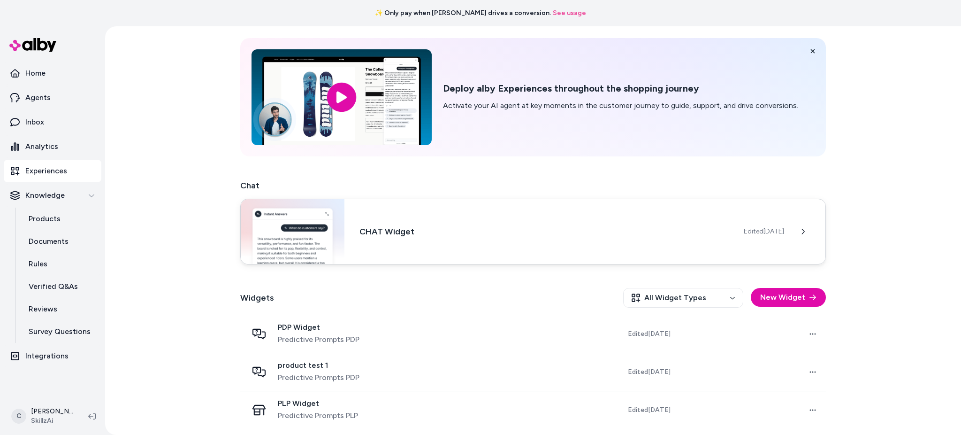
scroll to position [28, 0]
click at [38, 194] on p "Knowledge" at bounding box center [44, 195] width 39 height 11
click at [36, 121] on p "Inbox" at bounding box center [34, 121] width 19 height 11
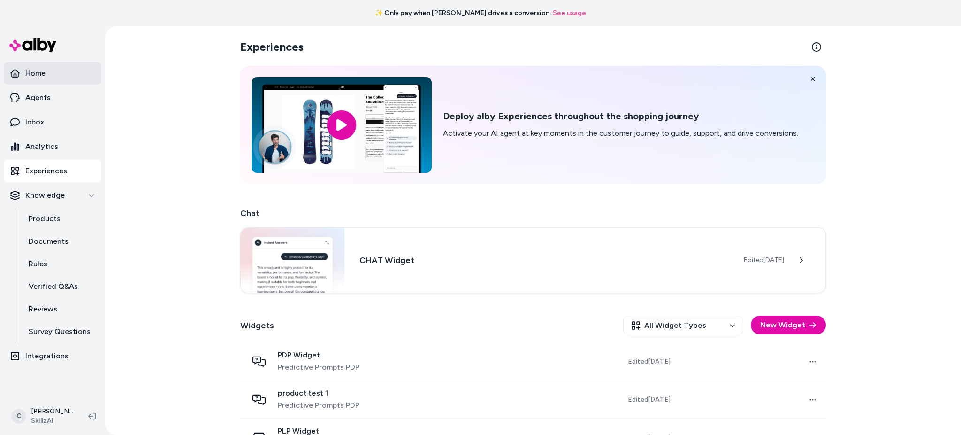
click at [40, 70] on p "Home" at bounding box center [35, 73] width 20 height 11
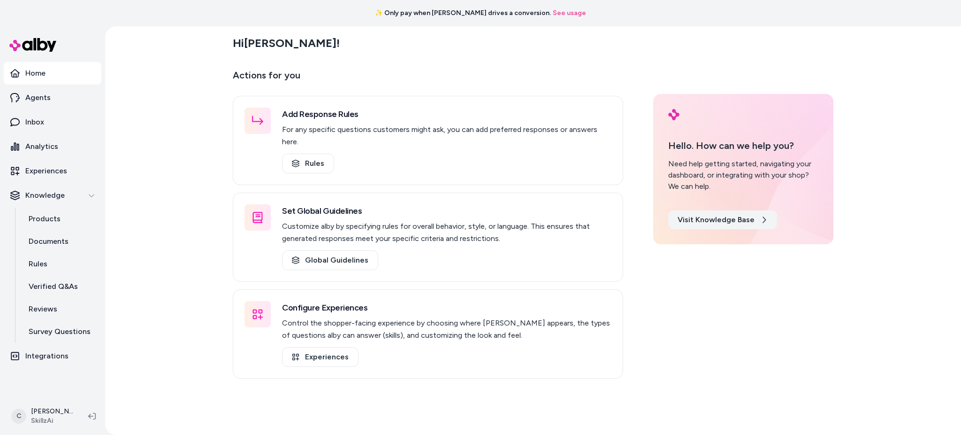
click at [721, 220] on link "Visit Knowledge Base" at bounding box center [722, 219] width 109 height 19
